Goal: Task Accomplishment & Management: Manage account settings

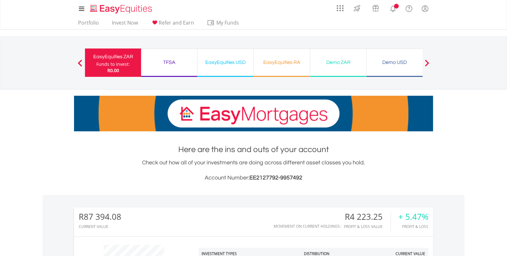
scroll to position [224, 0]
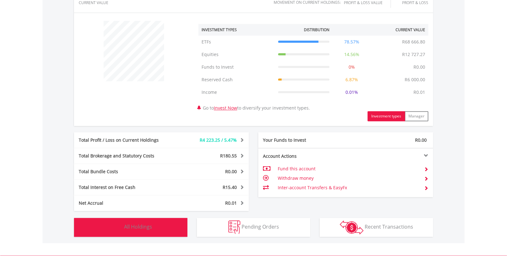
click at [136, 224] on span "All Holdings" at bounding box center [138, 226] width 28 height 7
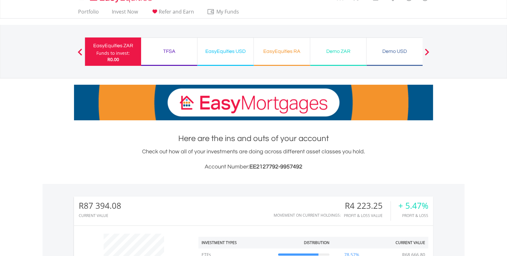
scroll to position [0, 0]
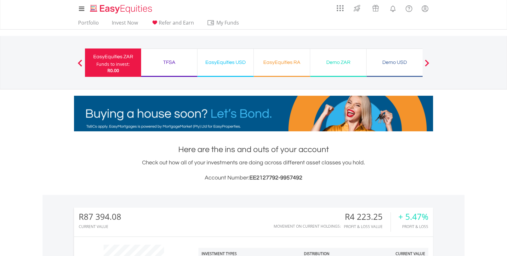
click at [340, 61] on div "Demo ZAR" at bounding box center [338, 62] width 48 height 9
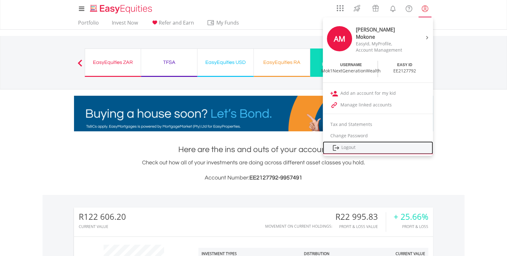
click at [349, 145] on link "Logout" at bounding box center [378, 147] width 110 height 13
